Goal: Transaction & Acquisition: Book appointment/travel/reservation

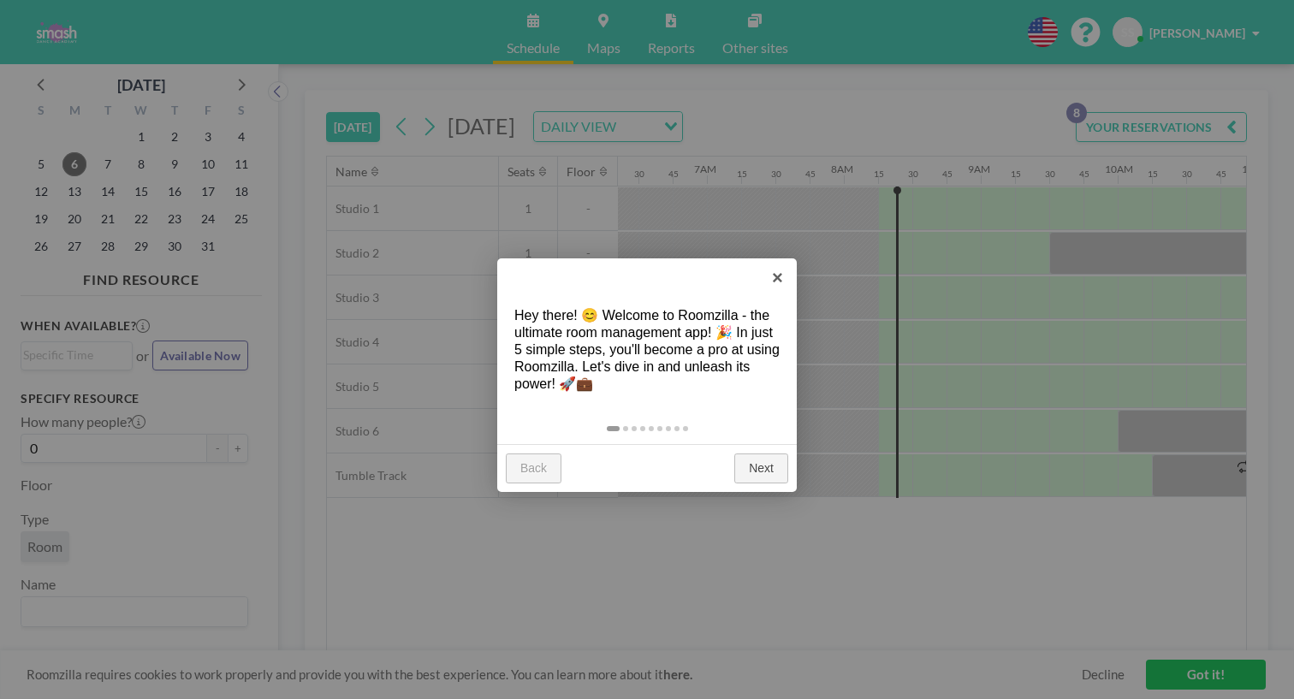
scroll to position [0, 890]
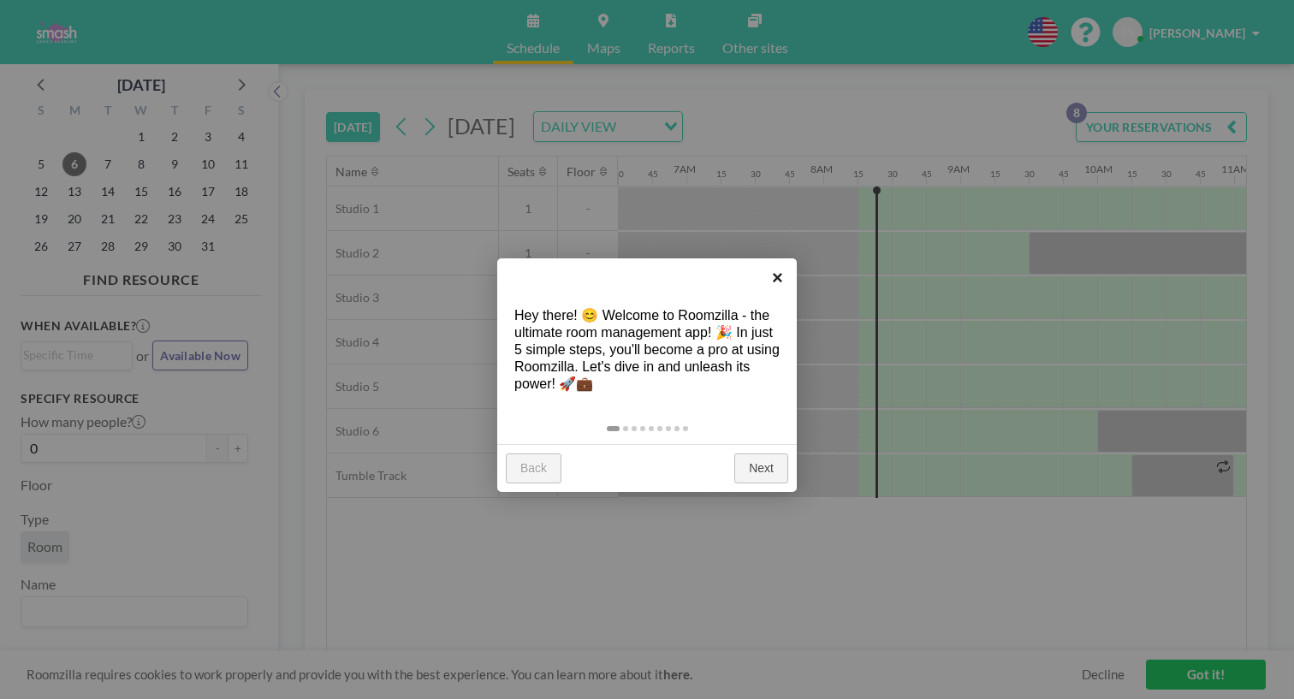
click at [768, 273] on link "×" at bounding box center [777, 277] width 39 height 39
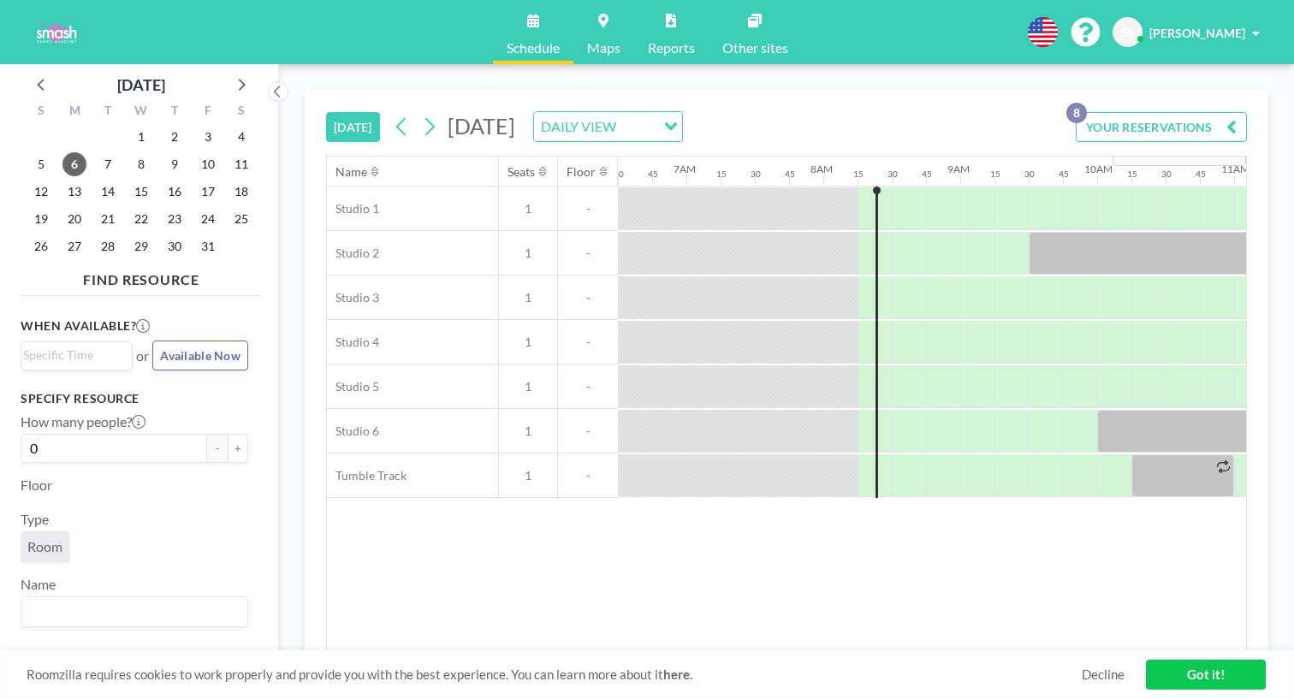
click at [1188, 118] on div "YOUR RESERVATIONS 8" at bounding box center [1158, 134] width 178 height 44
click at [1205, 112] on button "YOUR RESERVATIONS 8" at bounding box center [1160, 127] width 171 height 30
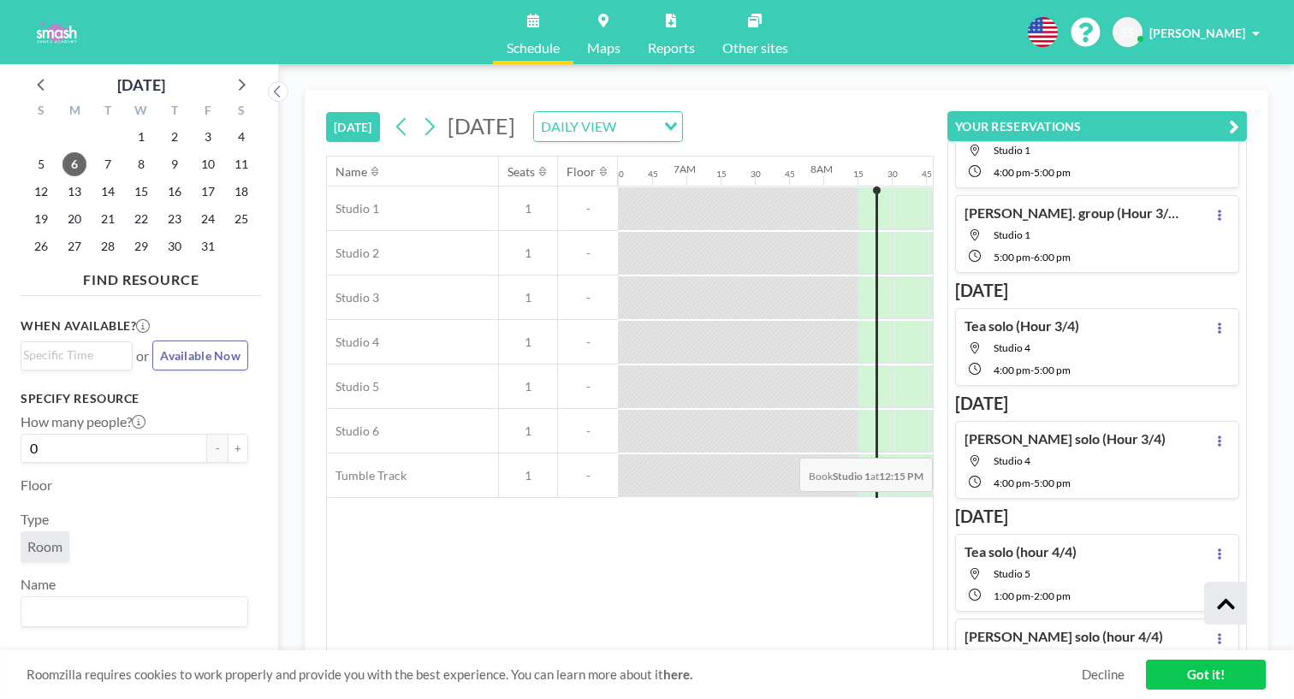
scroll to position [117, 0]
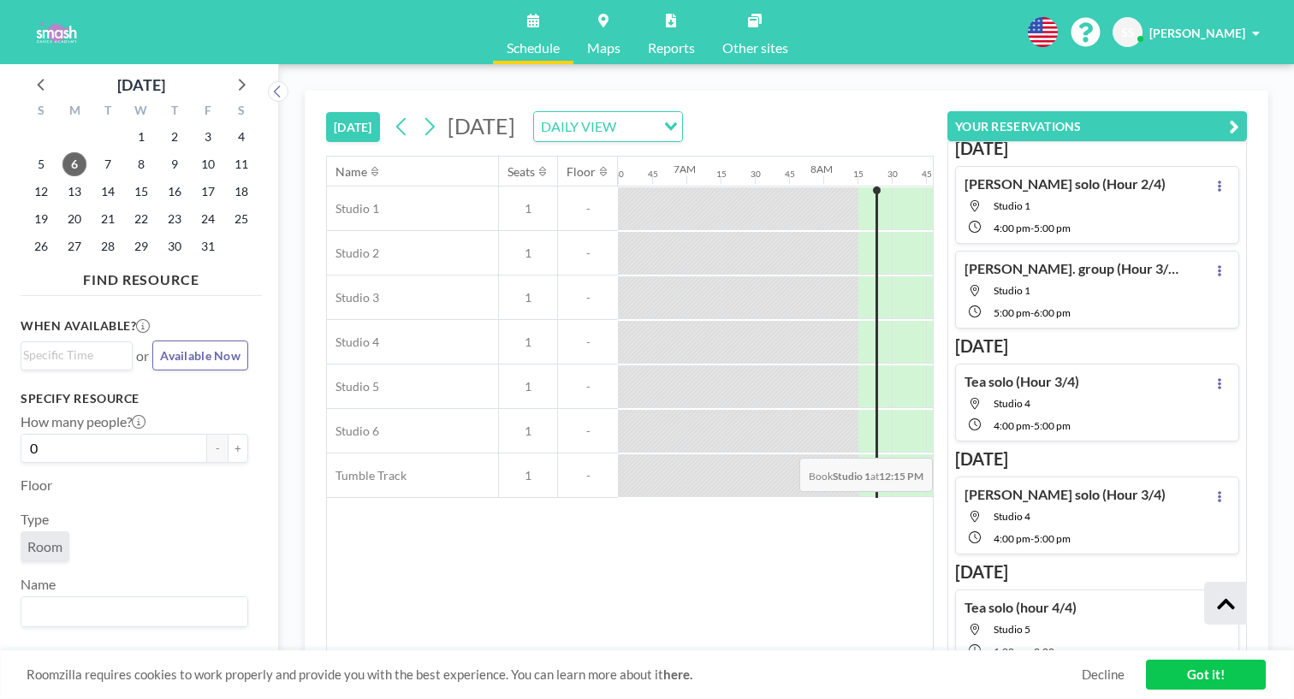
click at [1093, 530] on div "4:00 PM - 5:00 PM" at bounding box center [1079, 537] width 172 height 15
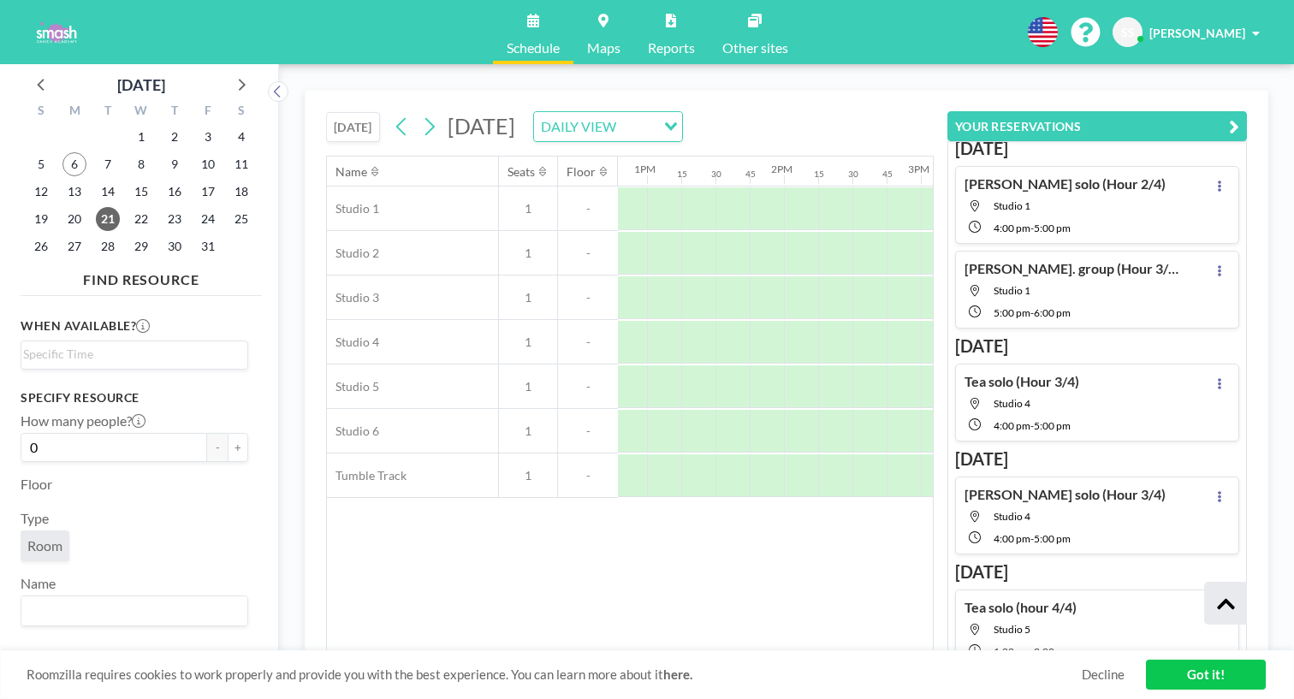
scroll to position [0, 1752]
click at [1076, 599] on h4 "Tea solo (hour 4/4)" at bounding box center [1020, 607] width 112 height 17
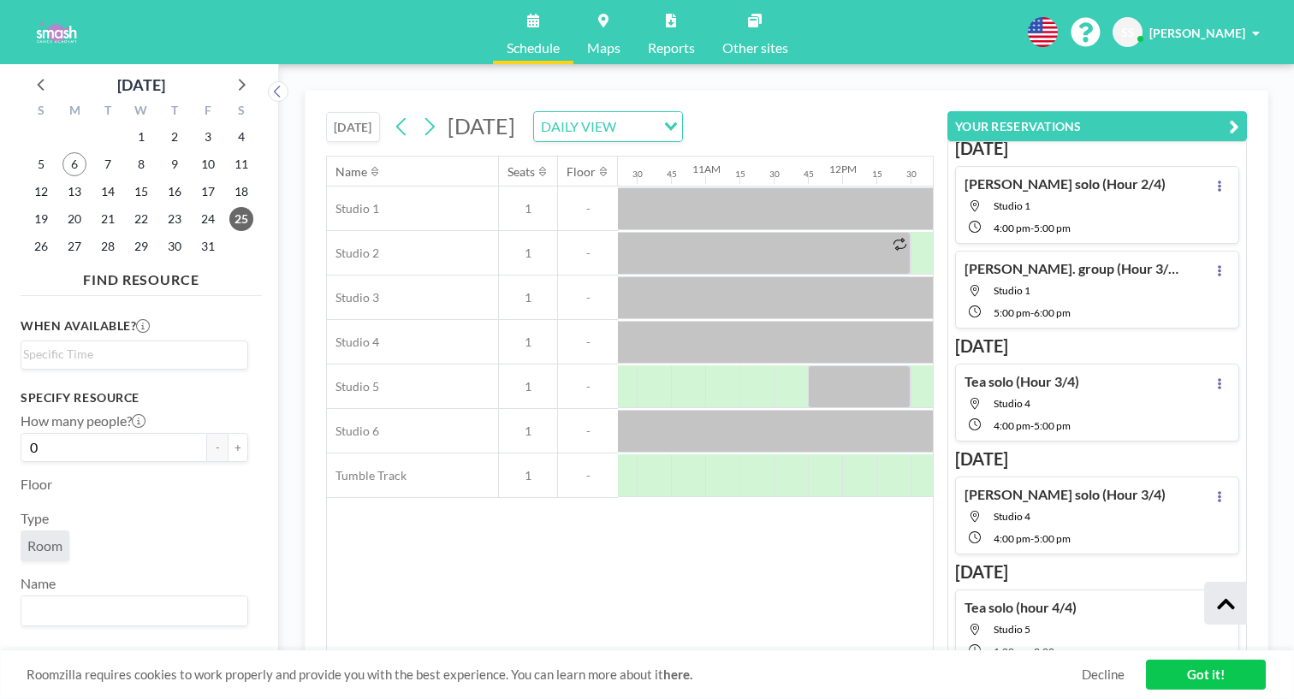
click at [927, 490] on div "Name Seats Floor 12AM 15 30 45 1AM 15 30 45 2AM 15 30 45 3AM 15 30 45 4AM 15 30…" at bounding box center [630, 404] width 606 height 495
click at [394, 114] on icon at bounding box center [402, 127] width 16 height 26
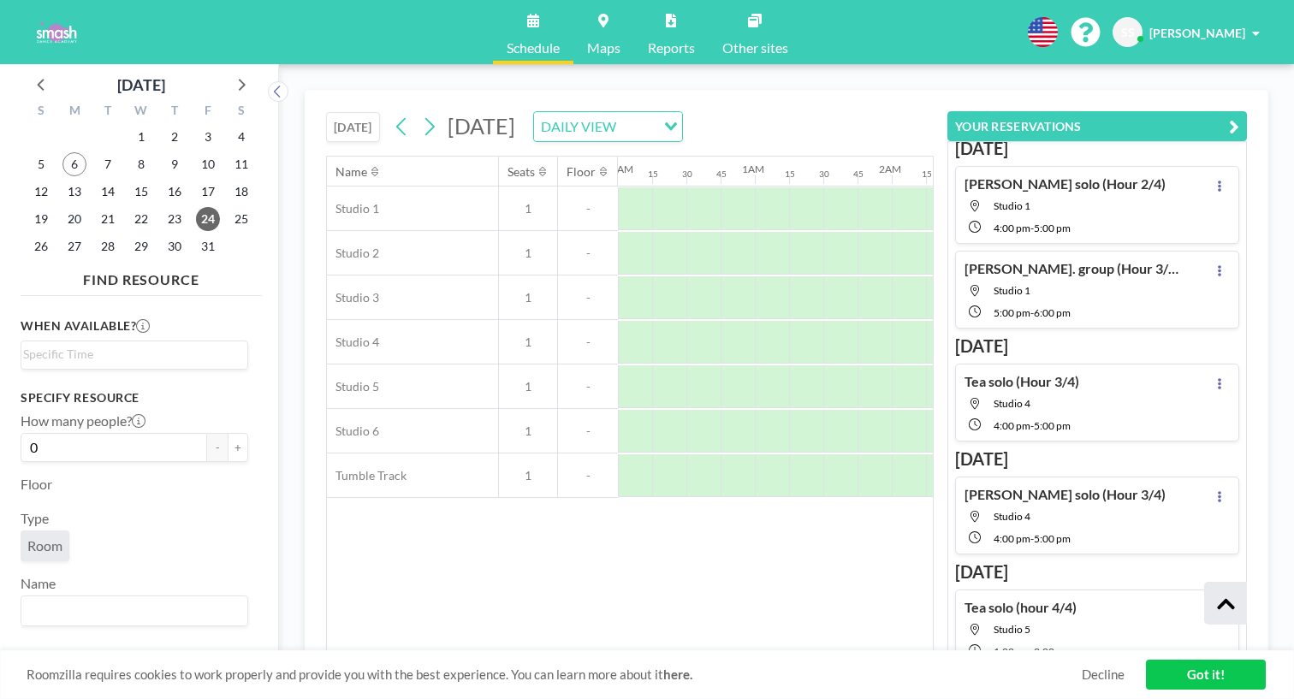
scroll to position [0, 862]
click at [1247, 111] on button "YOUR RESERVATIONS" at bounding box center [1096, 126] width 299 height 30
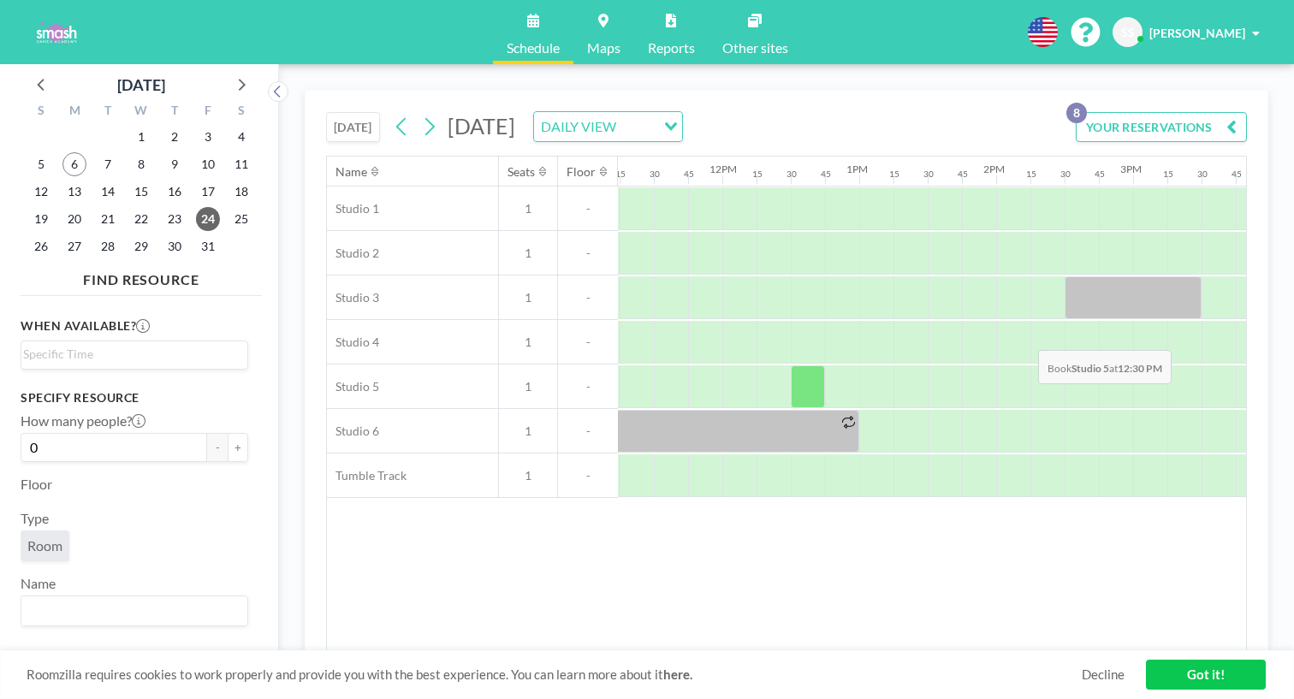
scroll to position [0, 1543]
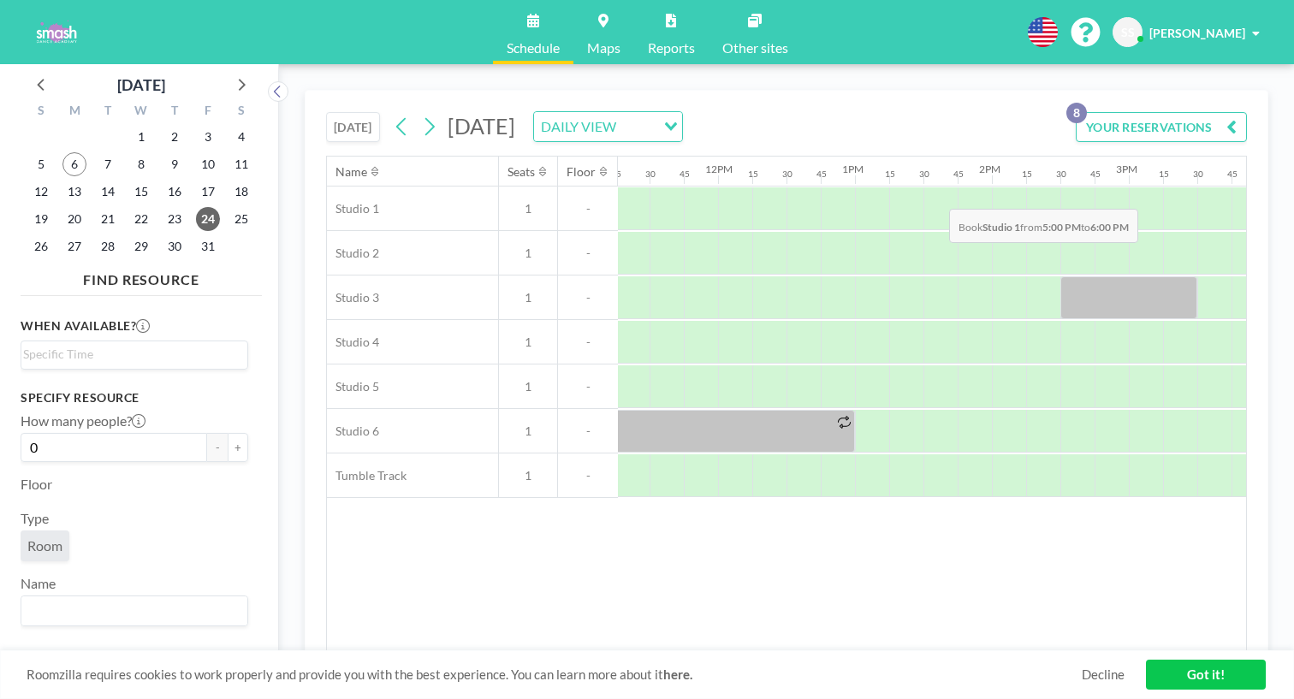
drag, startPoint x: 861, startPoint y: 167, endPoint x: 942, endPoint y: 167, distance: 81.3
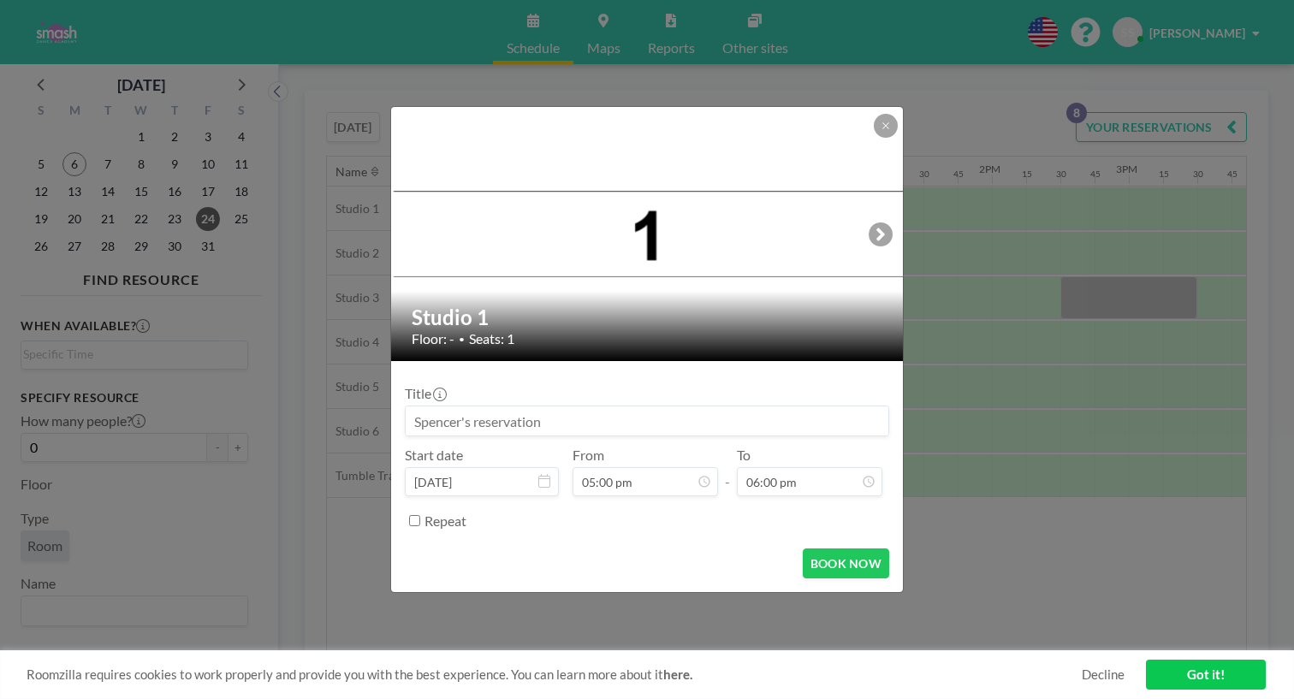
click at [612, 406] on input at bounding box center [647, 420] width 483 height 29
click at [880, 131] on icon at bounding box center [885, 126] width 10 height 10
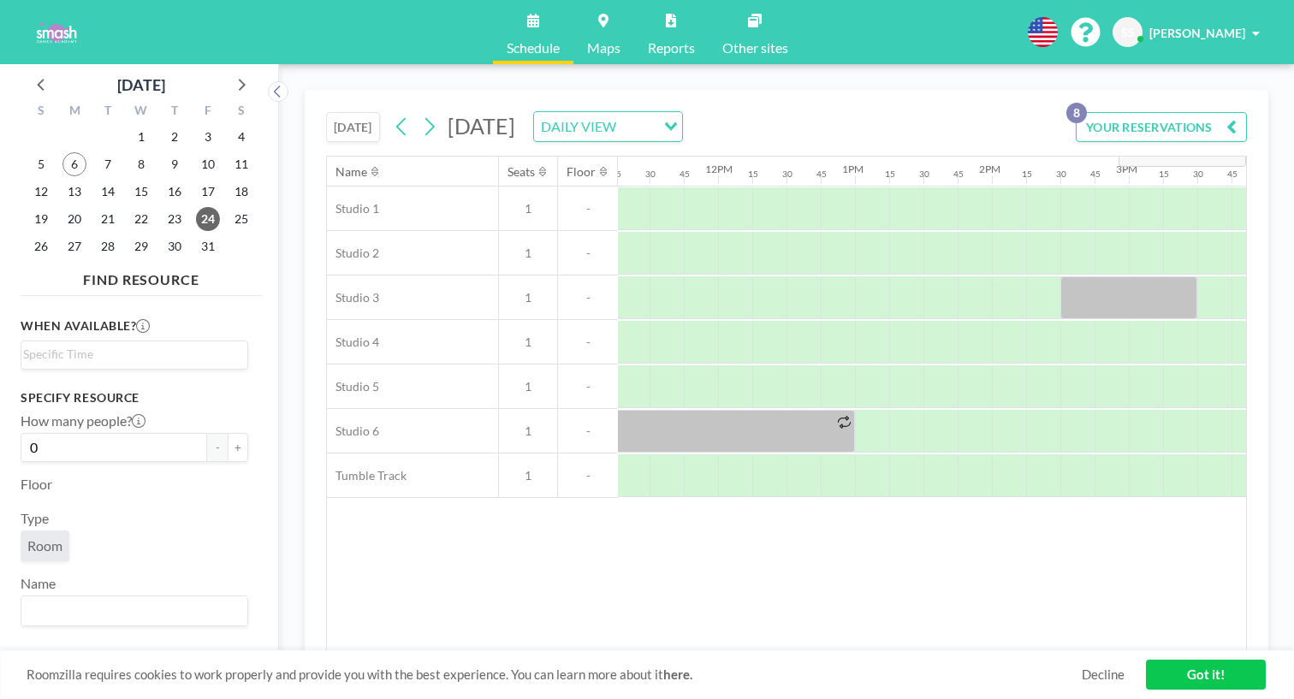
click at [1179, 112] on button "YOUR RESERVATIONS 8" at bounding box center [1160, 127] width 171 height 30
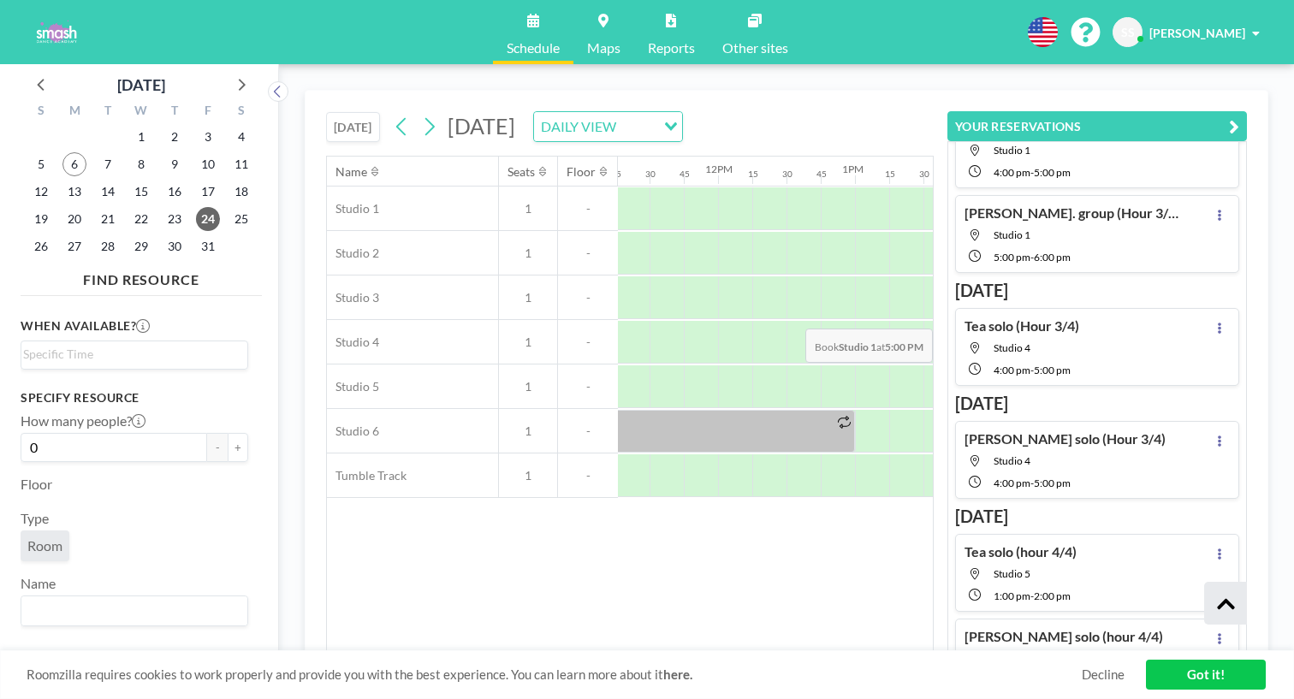
scroll to position [117, 0]
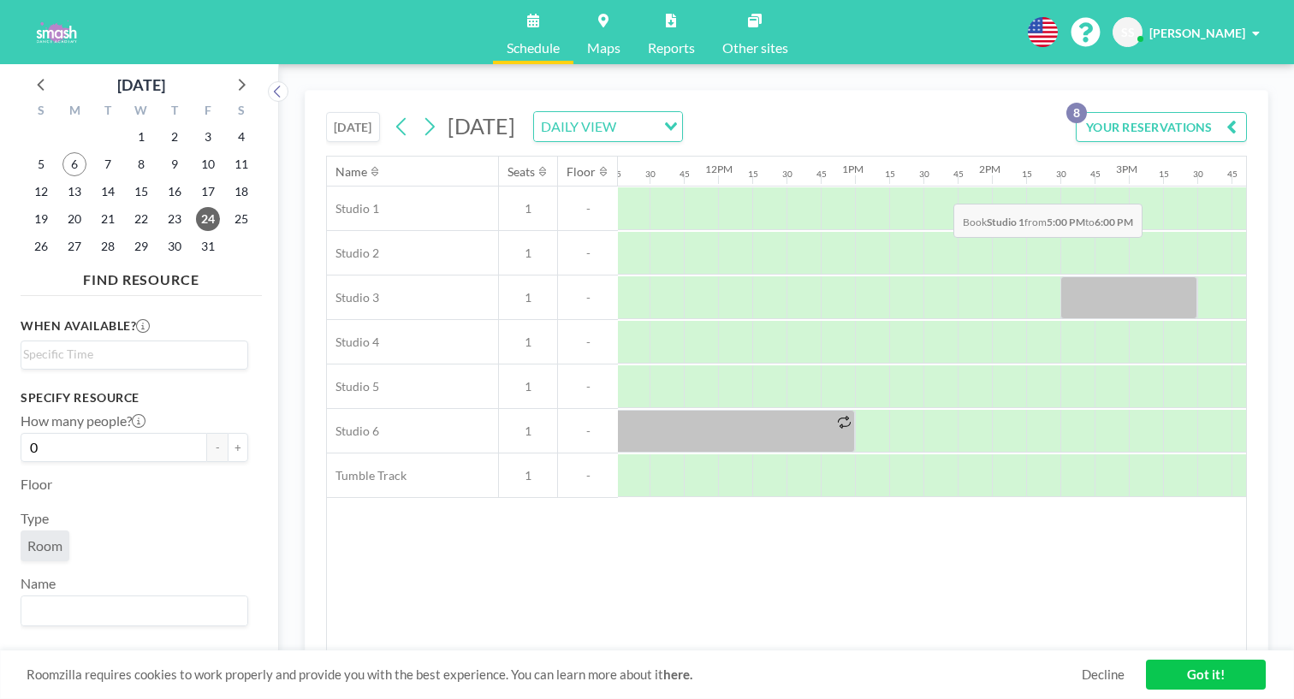
drag, startPoint x: 858, startPoint y: 166, endPoint x: 947, endPoint y: 163, distance: 89.0
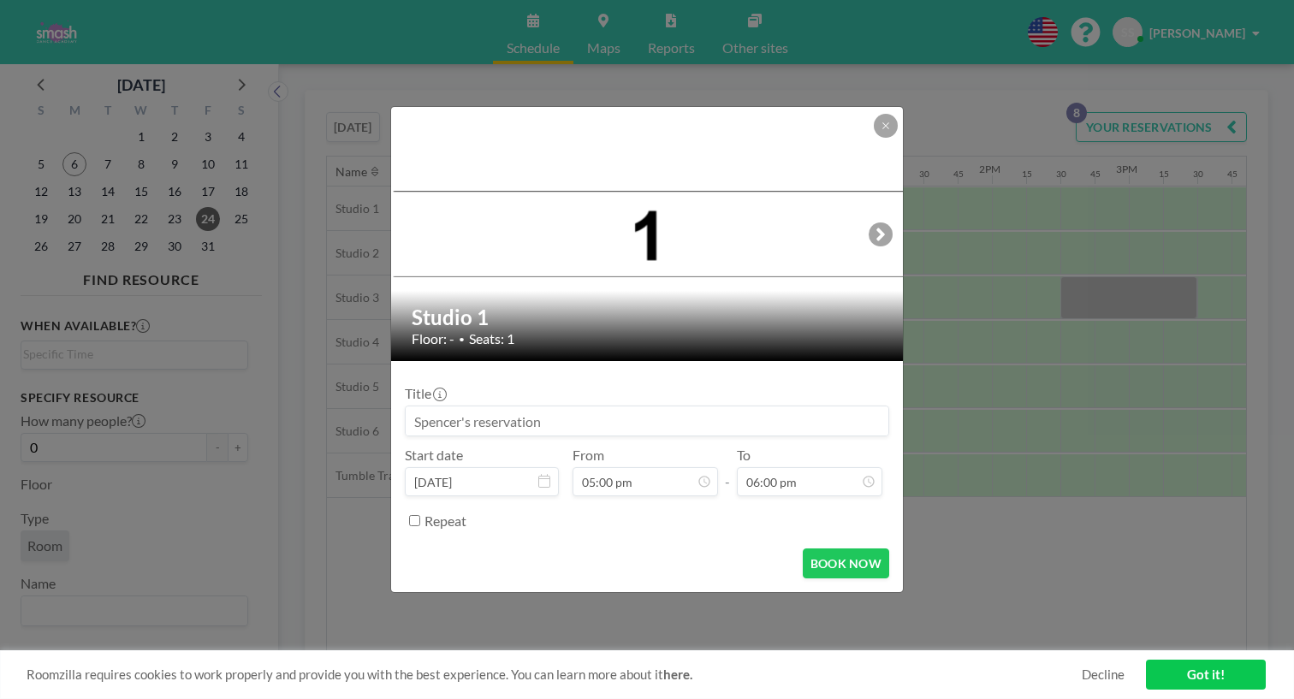
click at [588, 406] on input at bounding box center [647, 420] width 483 height 29
click at [509, 412] on input "[PERSON_NAME]" at bounding box center [647, 420] width 483 height 29
type input "[PERSON_NAME]. group cleaning"
click at [821, 548] on button "BOOK NOW" at bounding box center [846, 563] width 86 height 30
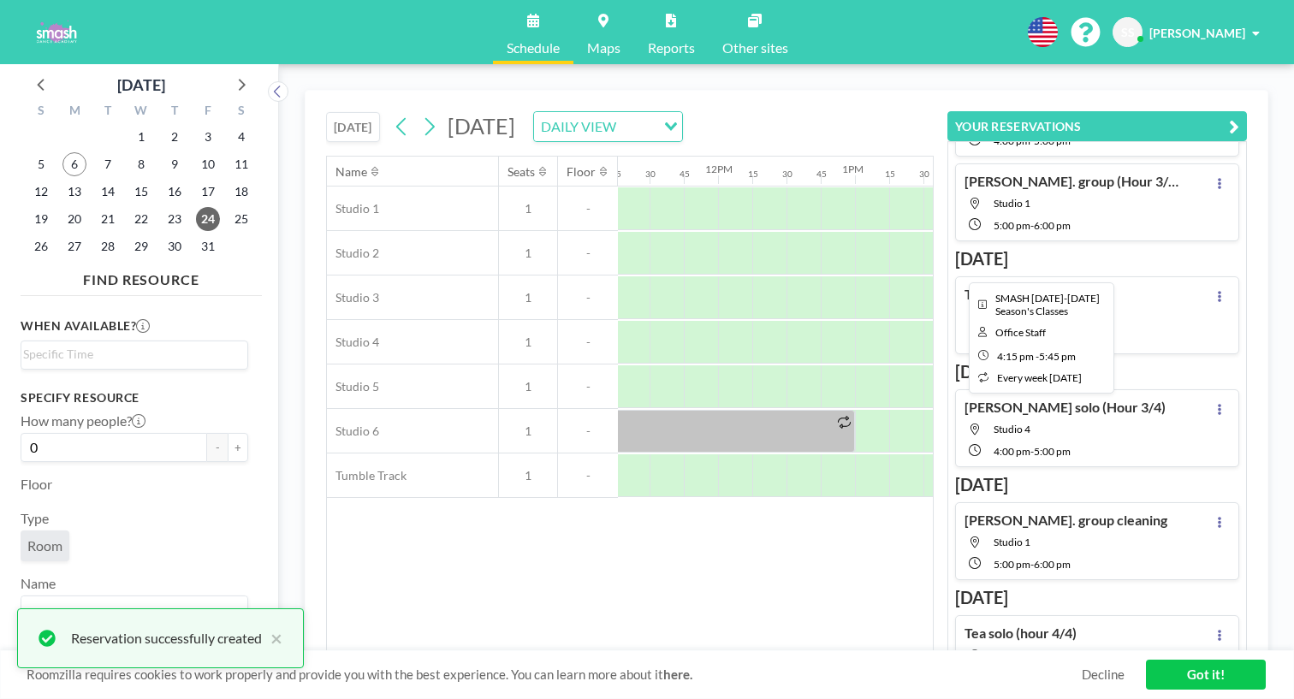
scroll to position [208, 0]
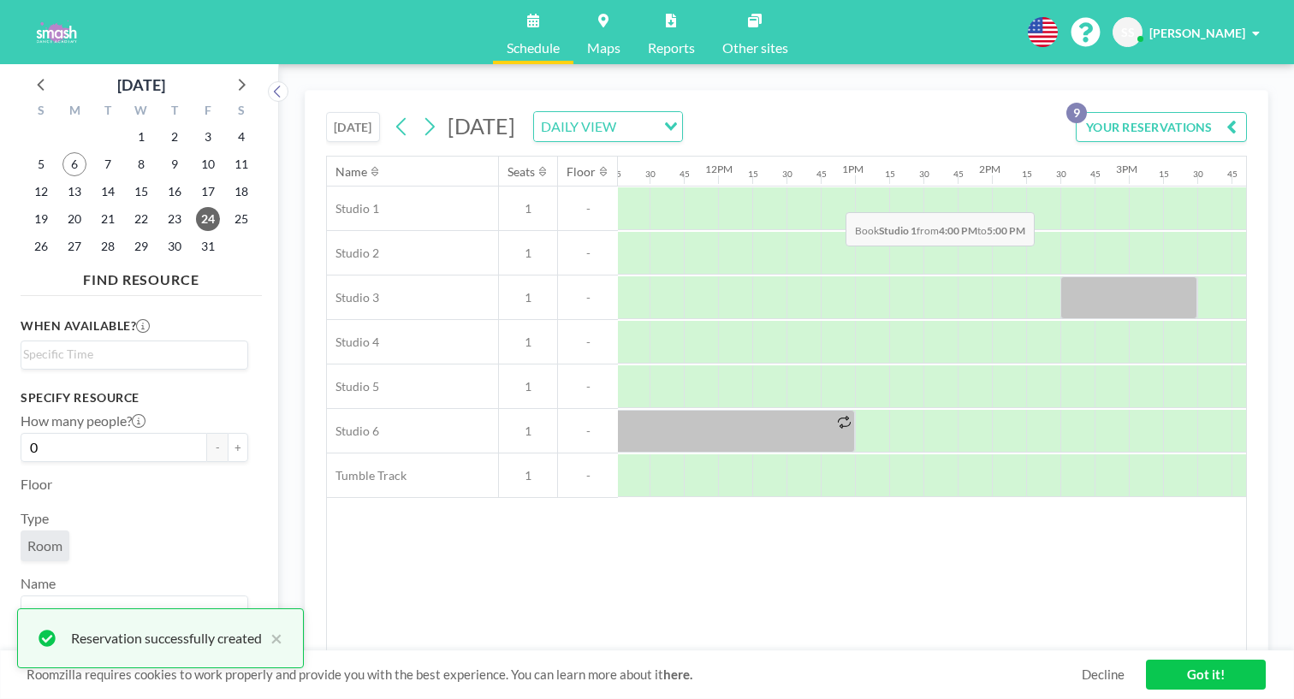
drag, startPoint x: 760, startPoint y: 182, endPoint x: 840, endPoint y: 171, distance: 81.2
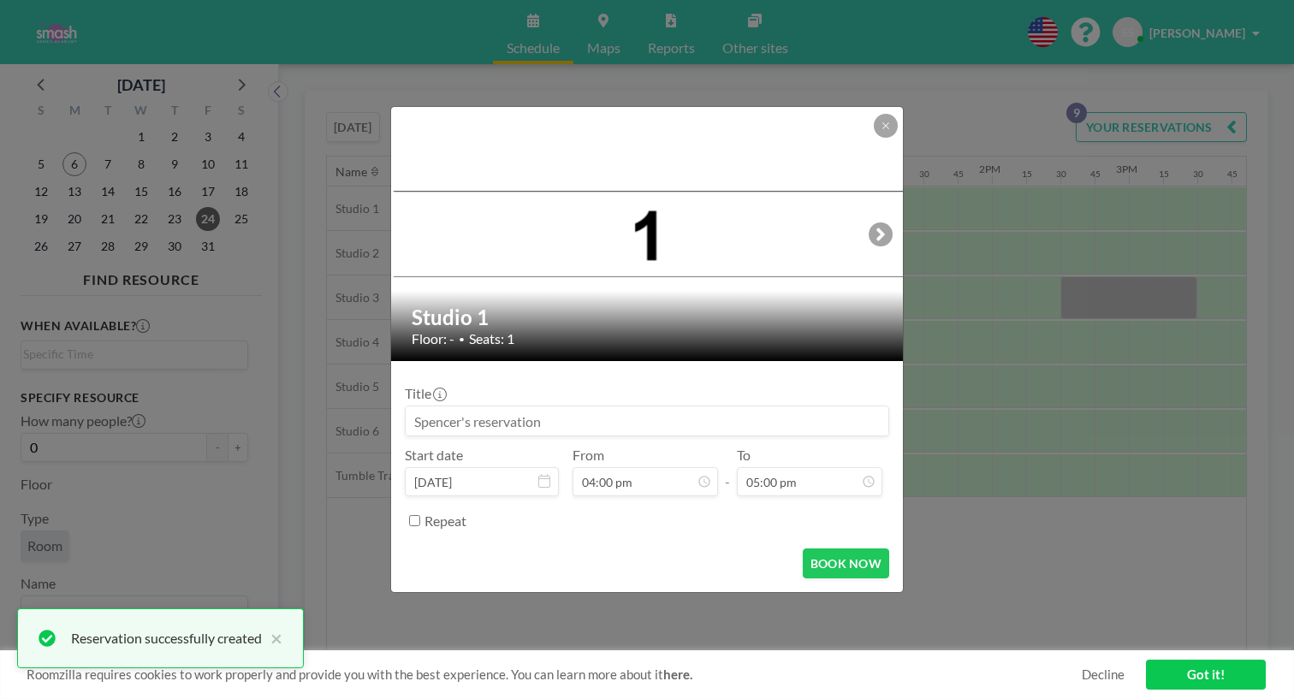
click at [573, 406] on input at bounding box center [647, 420] width 483 height 29
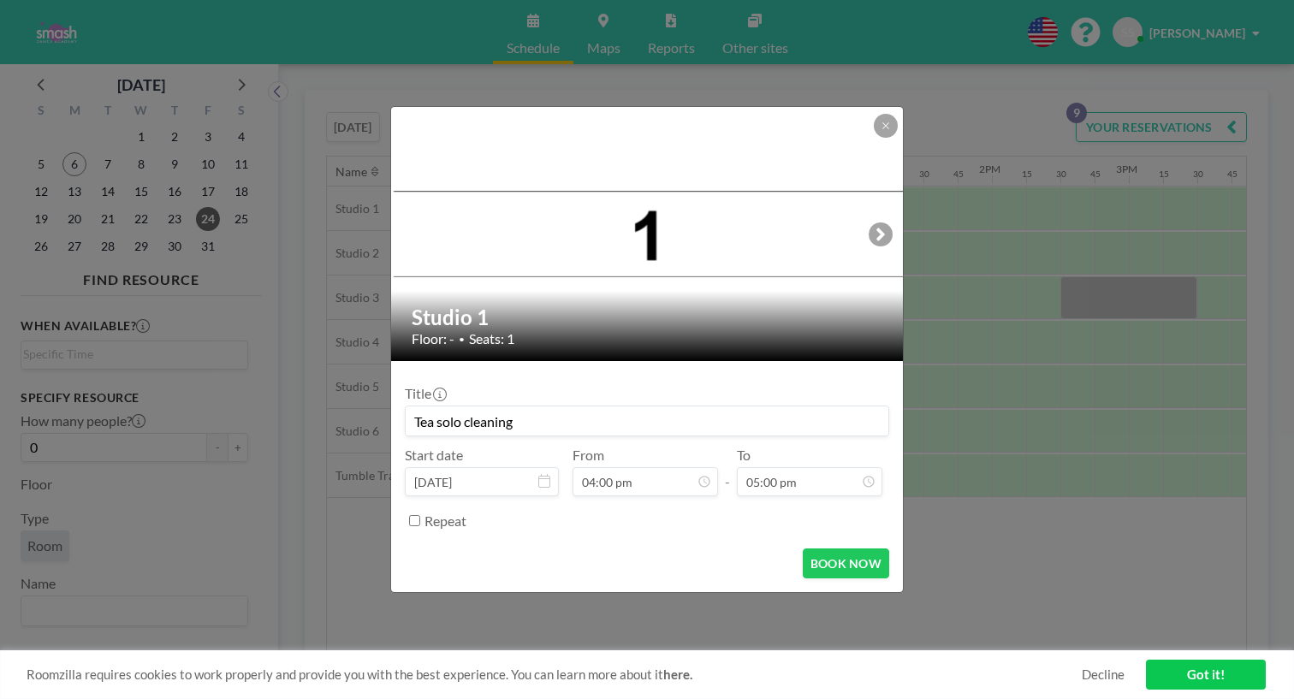
scroll to position [1697, 0]
type input "Tea solo cleaning"
click at [810, 548] on button "BOOK NOW" at bounding box center [846, 563] width 86 height 30
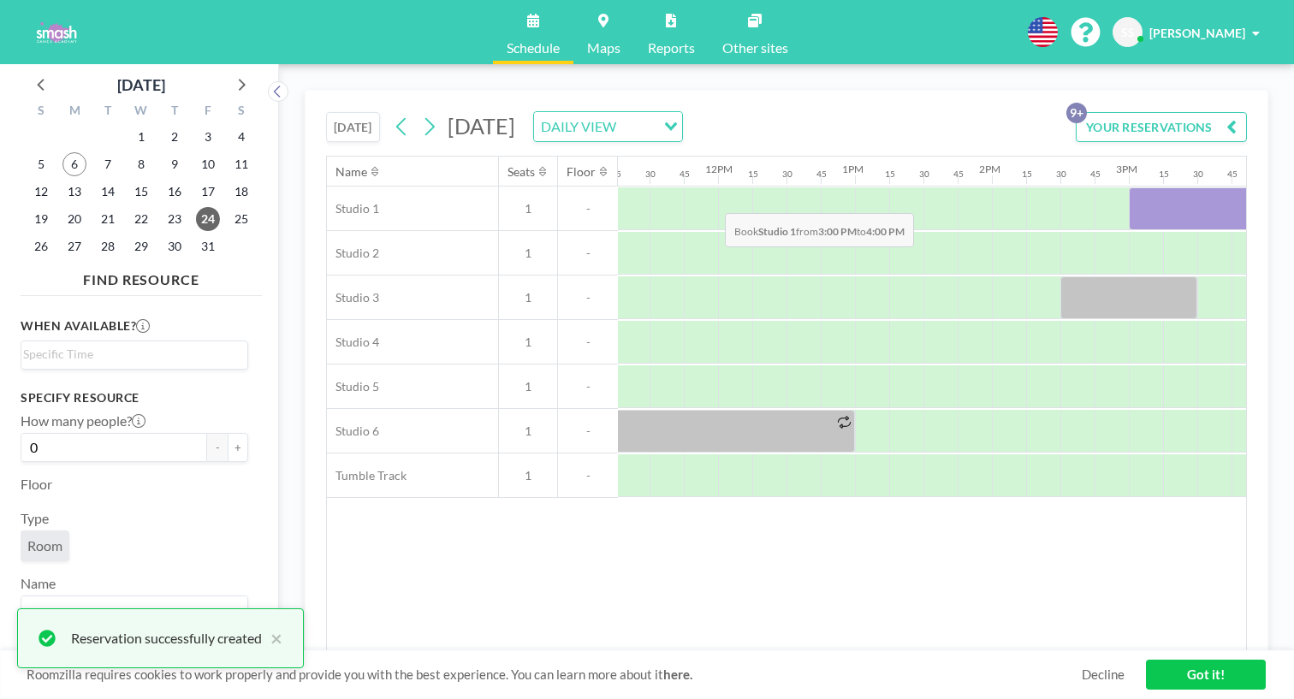
drag, startPoint x: 640, startPoint y: 172, endPoint x: 720, endPoint y: 173, distance: 79.6
click at [1129, 187] on div at bounding box center [1197, 208] width 137 height 43
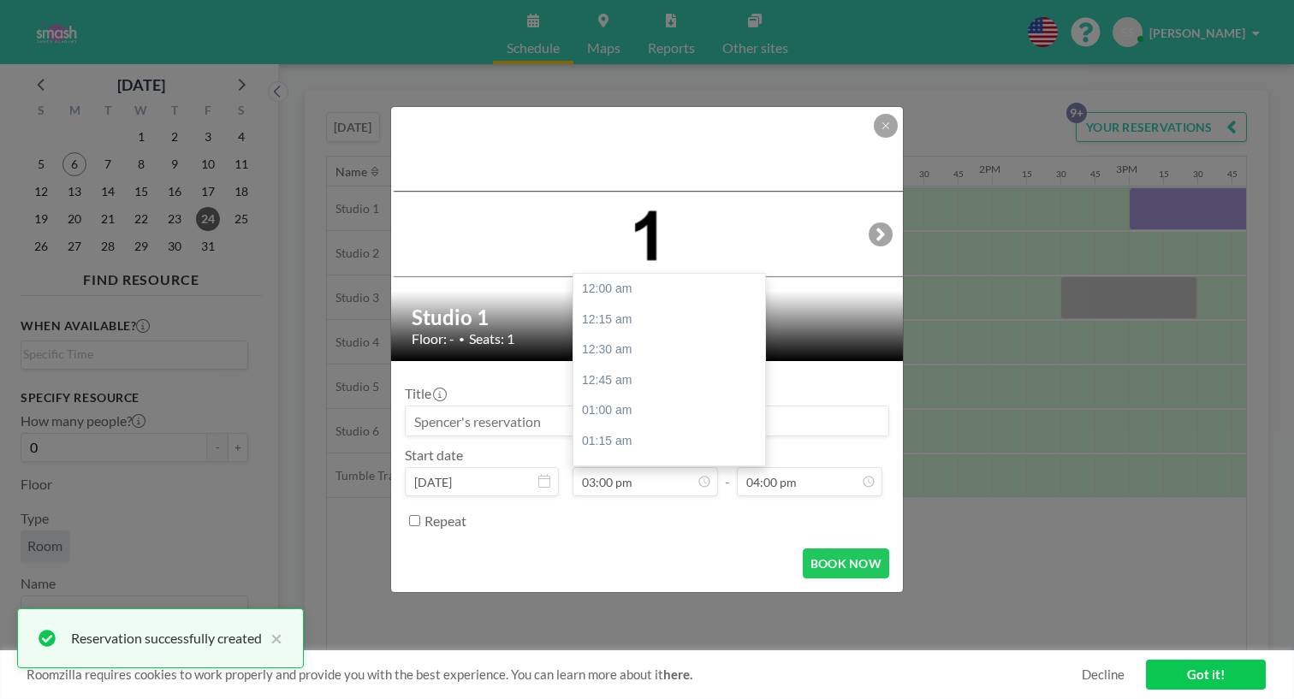
scroll to position [1591, 0]
click at [529, 406] on input at bounding box center [647, 420] width 483 height 29
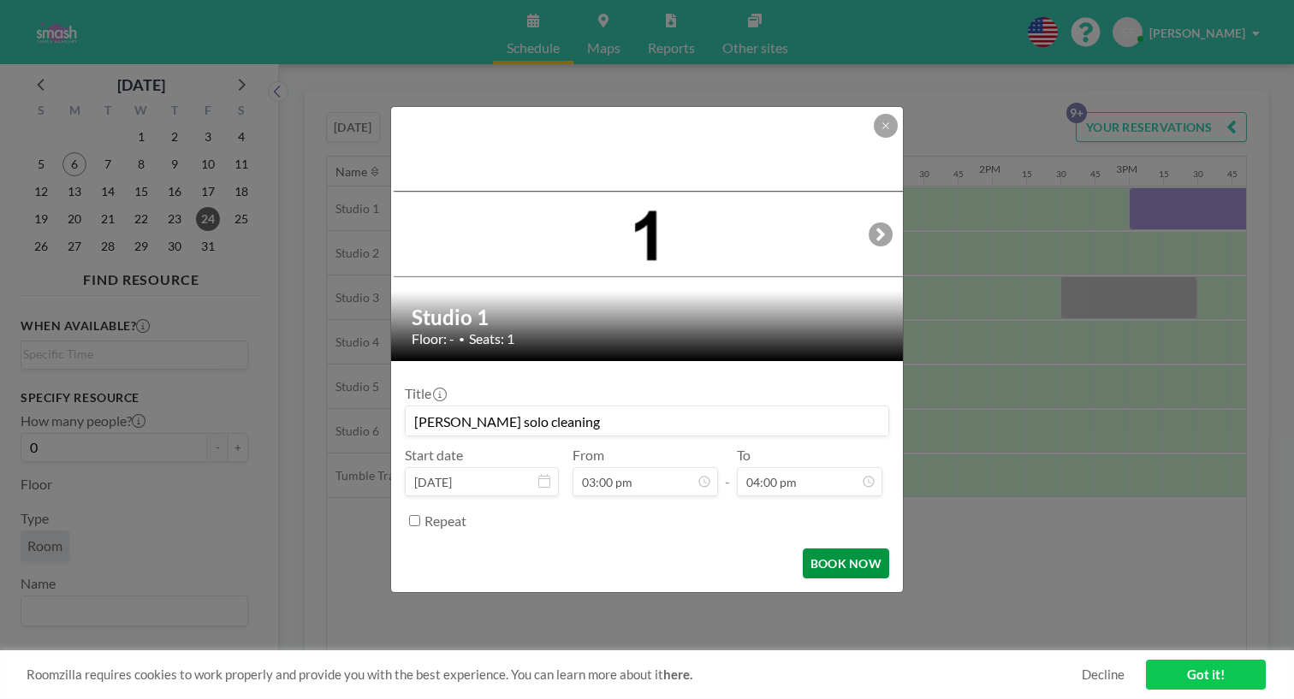
type input "[PERSON_NAME] solo cleaning"
click at [803, 548] on button "BOOK NOW" at bounding box center [846, 563] width 86 height 30
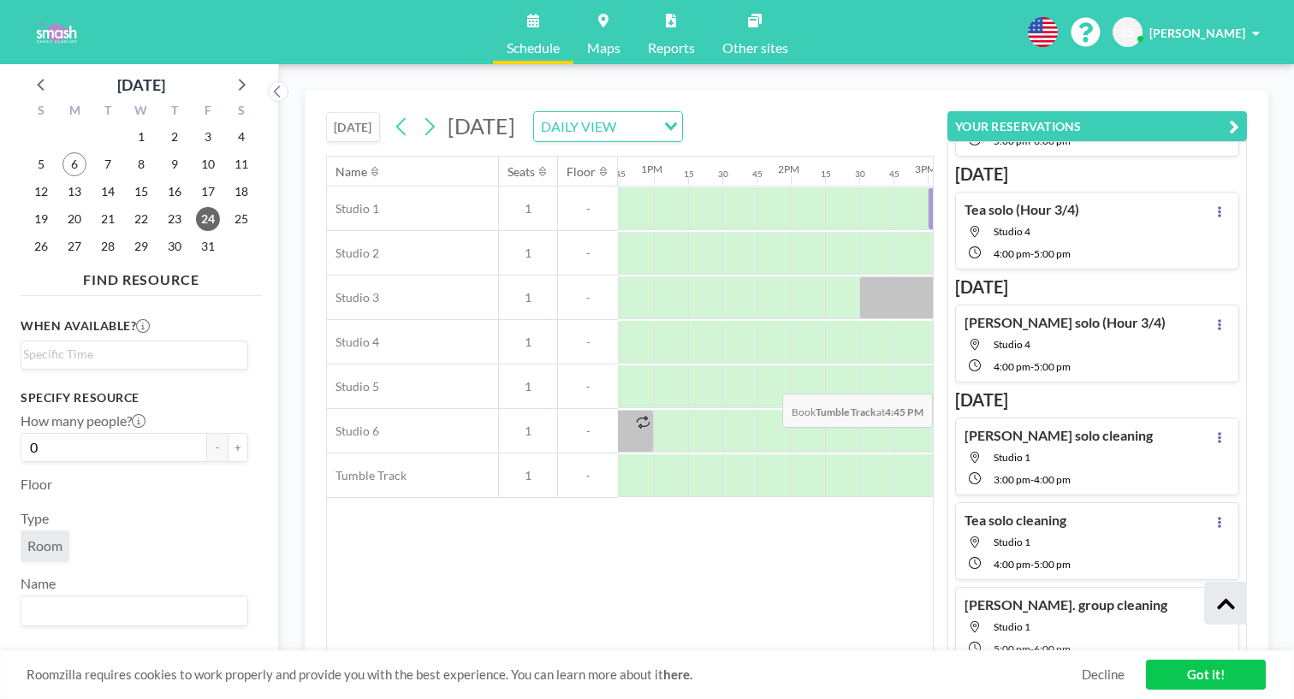
scroll to position [290, 0]
